Goal: Task Accomplishment & Management: Manage account settings

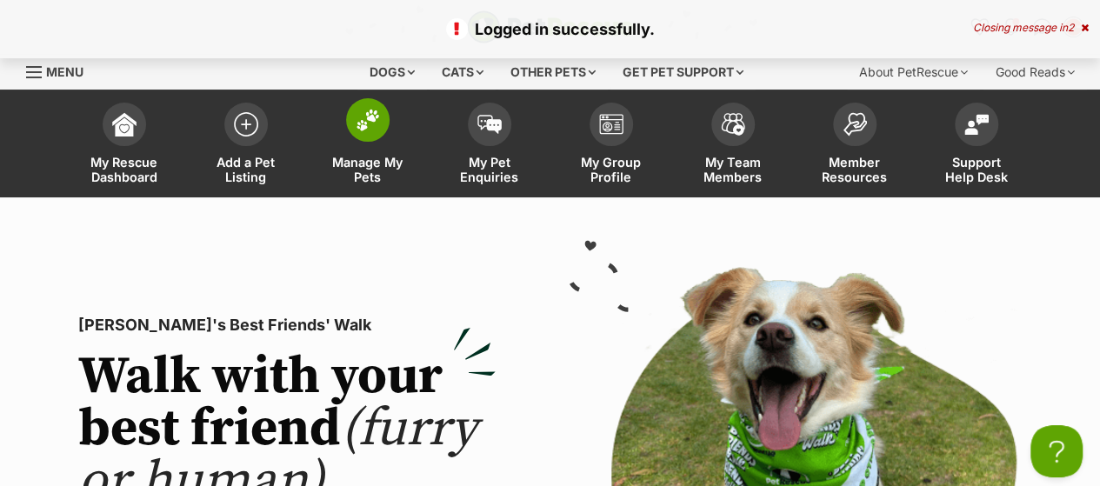
click at [364, 142] on span at bounding box center [367, 119] width 43 height 43
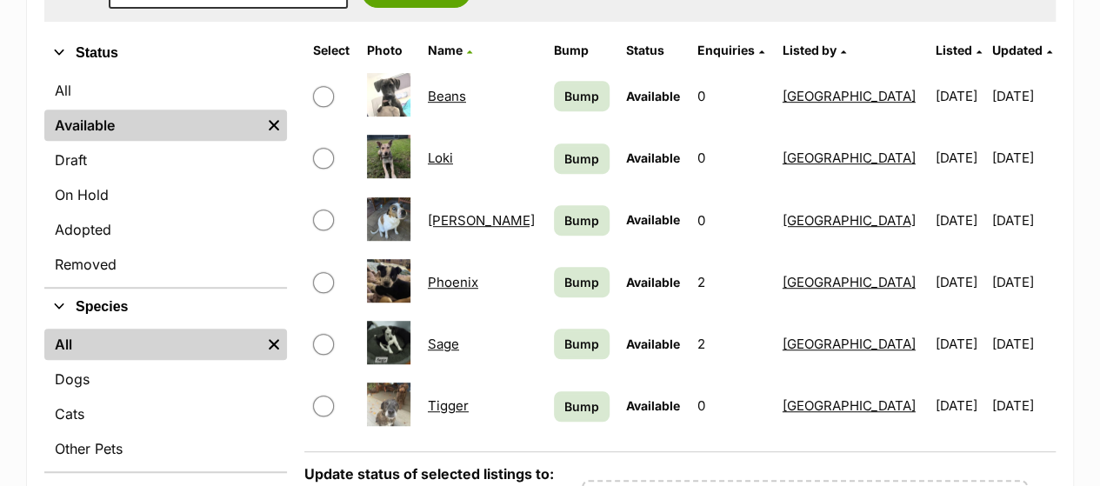
scroll to position [435, 0]
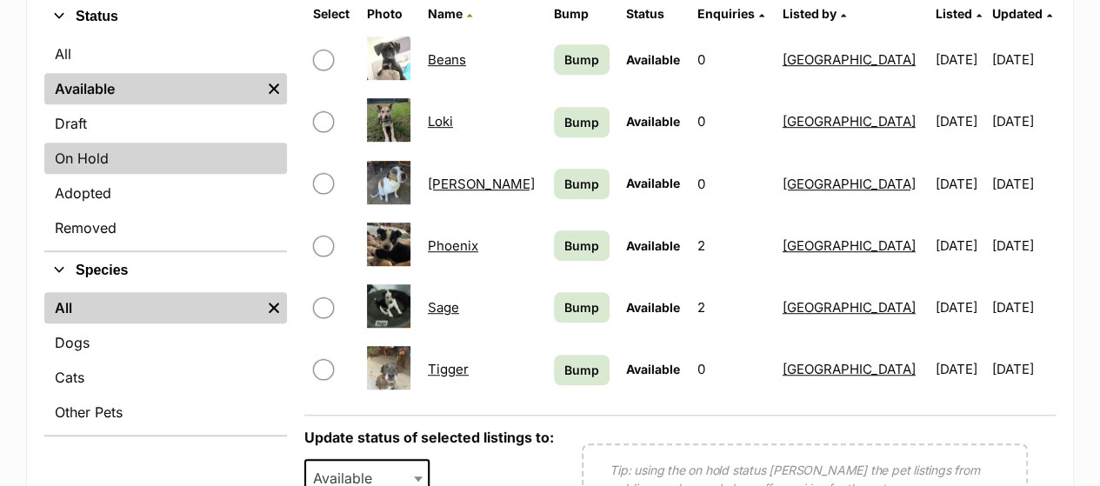
click at [98, 174] on link "On Hold" at bounding box center [165, 158] width 243 height 31
